Goal: Task Accomplishment & Management: Manage account settings

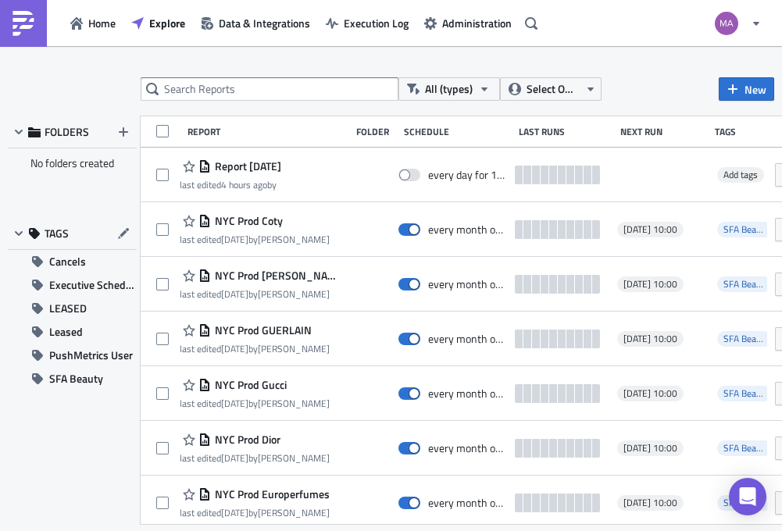
scroll to position [3174, 0]
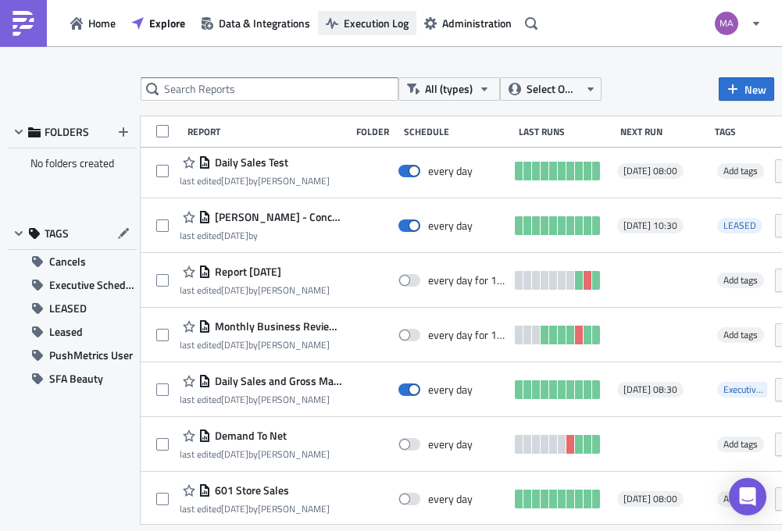
click at [353, 23] on span "Execution Log" at bounding box center [376, 23] width 65 height 16
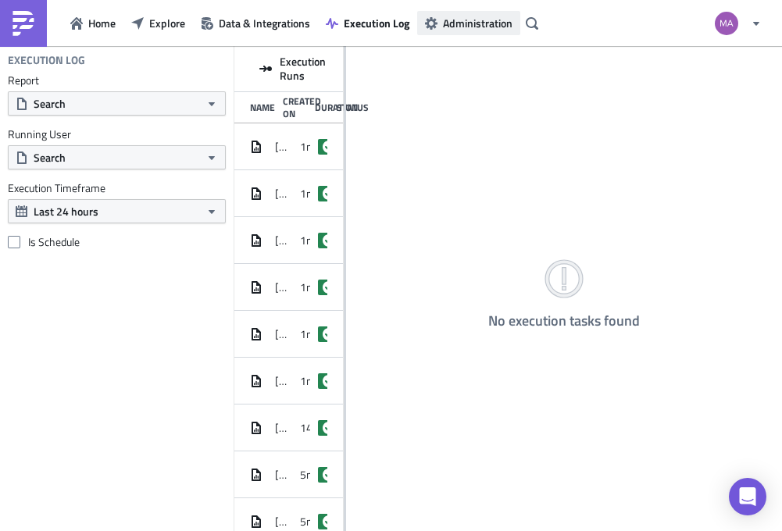
click at [461, 23] on span "Administration" at bounding box center [477, 23] width 69 height 16
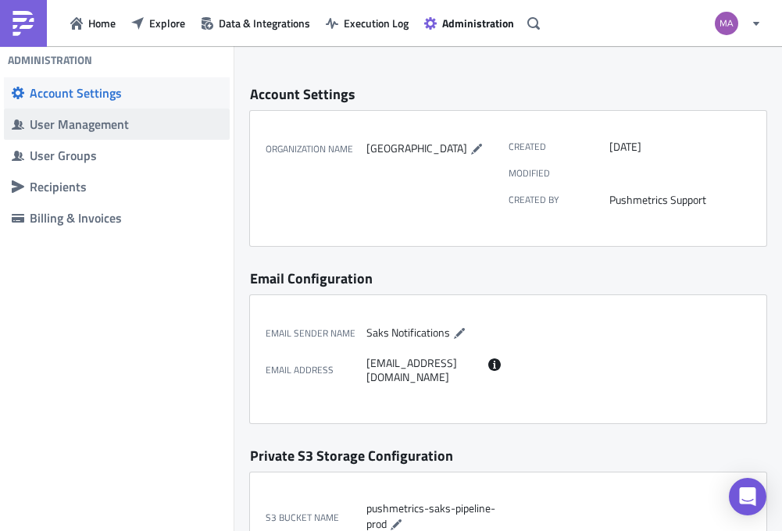
click at [154, 135] on span "User Management" at bounding box center [117, 124] width 226 height 31
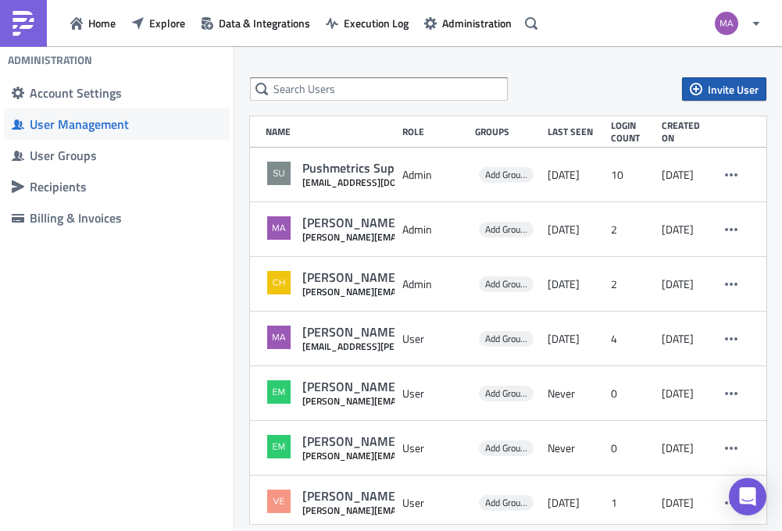
click at [718, 87] on span "Invite User" at bounding box center [732, 89] width 51 height 16
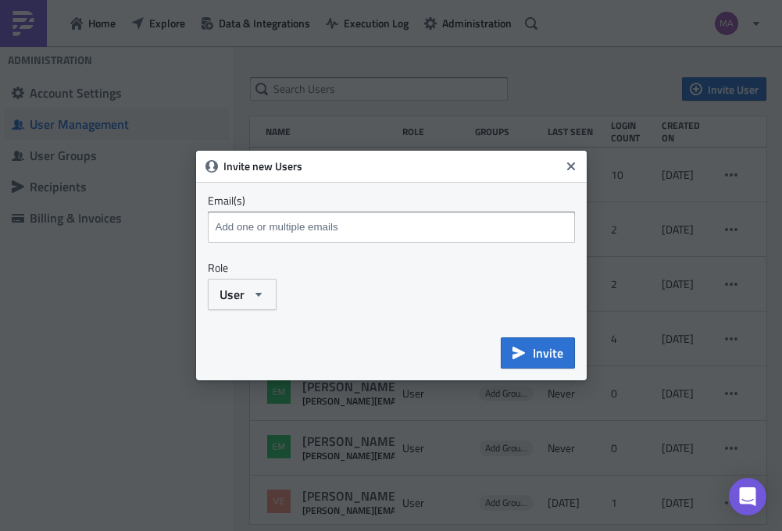
click at [420, 238] on input at bounding box center [393, 226] width 363 height 23
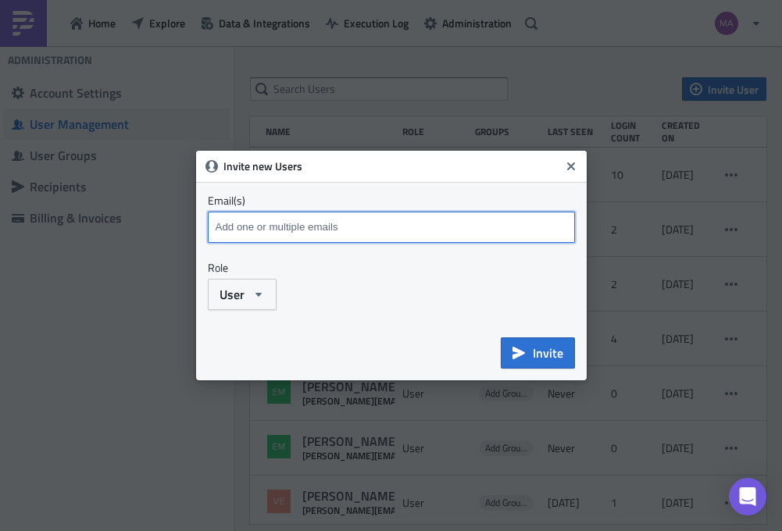
paste input "[EMAIL_ADDRESS][PERSON_NAME][DOMAIN_NAME]"
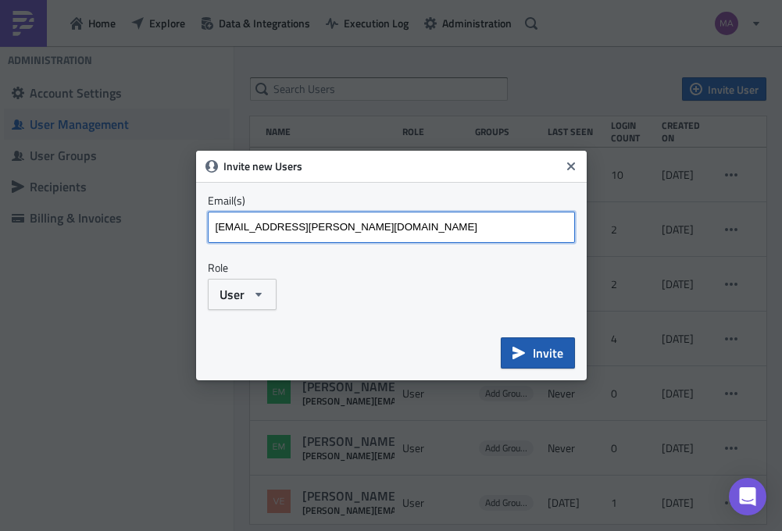
type input "[EMAIL_ADDRESS][PERSON_NAME][DOMAIN_NAME]"
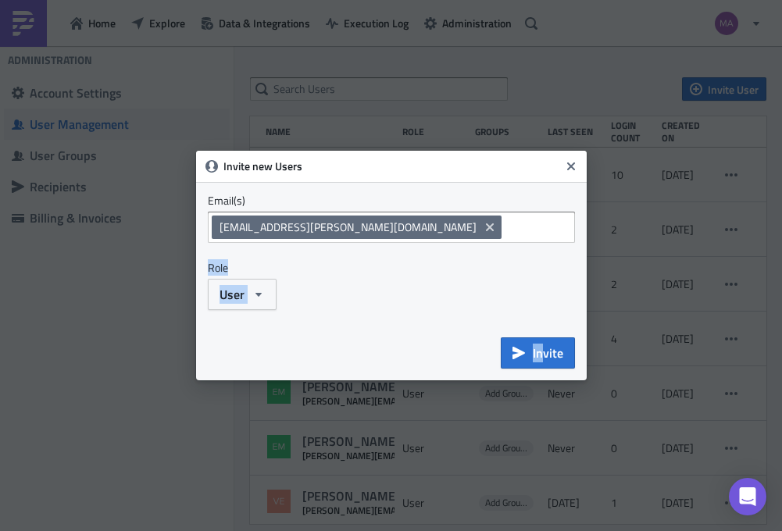
drag, startPoint x: 543, startPoint y: 351, endPoint x: 470, endPoint y: 254, distance: 121.6
click at [470, 254] on div "Invite new Users Email(s) [PERSON_NAME][EMAIL_ADDRESS][PERSON_NAME][DOMAIN_NAME…" at bounding box center [391, 266] width 390 height 230
click at [505, 226] on input at bounding box center [539, 226] width 69 height 23
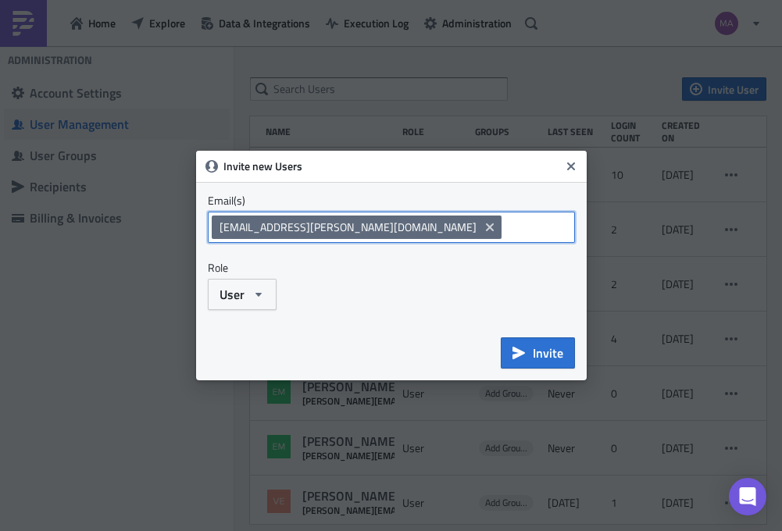
paste input "[PERSON_NAME][EMAIL_ADDRESS][PERSON_NAME][DOMAIN_NAME]"
type input "[PERSON_NAME][EMAIL_ADDRESS][PERSON_NAME][DOMAIN_NAME]"
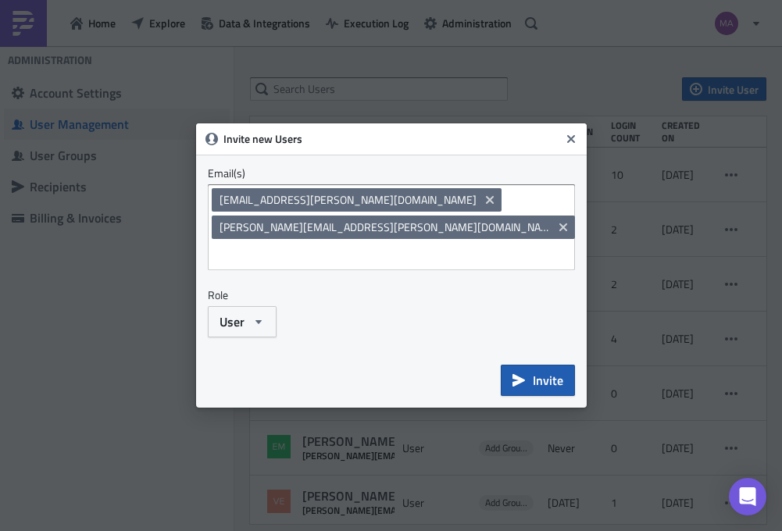
click at [542, 372] on span "Invite" at bounding box center [548, 380] width 30 height 19
